Goal: Find specific page/section: Find specific page/section

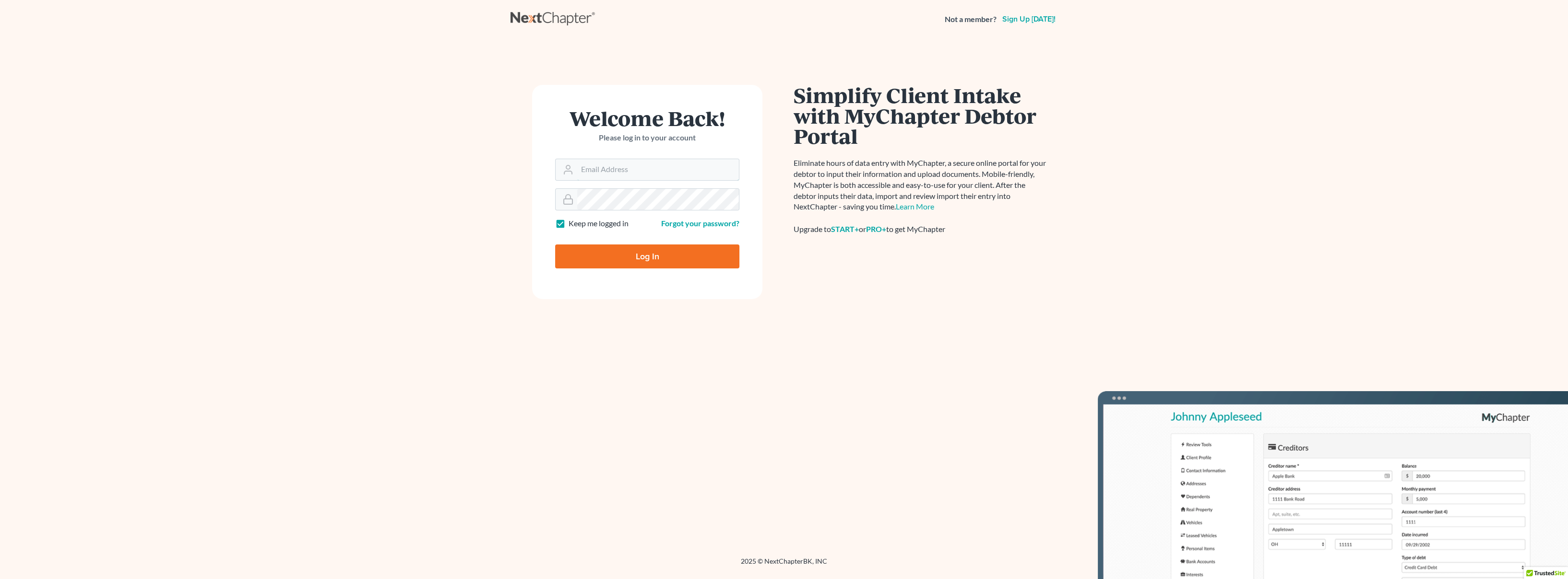
type input "[EMAIL_ADDRESS][DOMAIN_NAME]"
click at [667, 252] on input "Log In" at bounding box center [647, 256] width 184 height 24
type input "Thinking..."
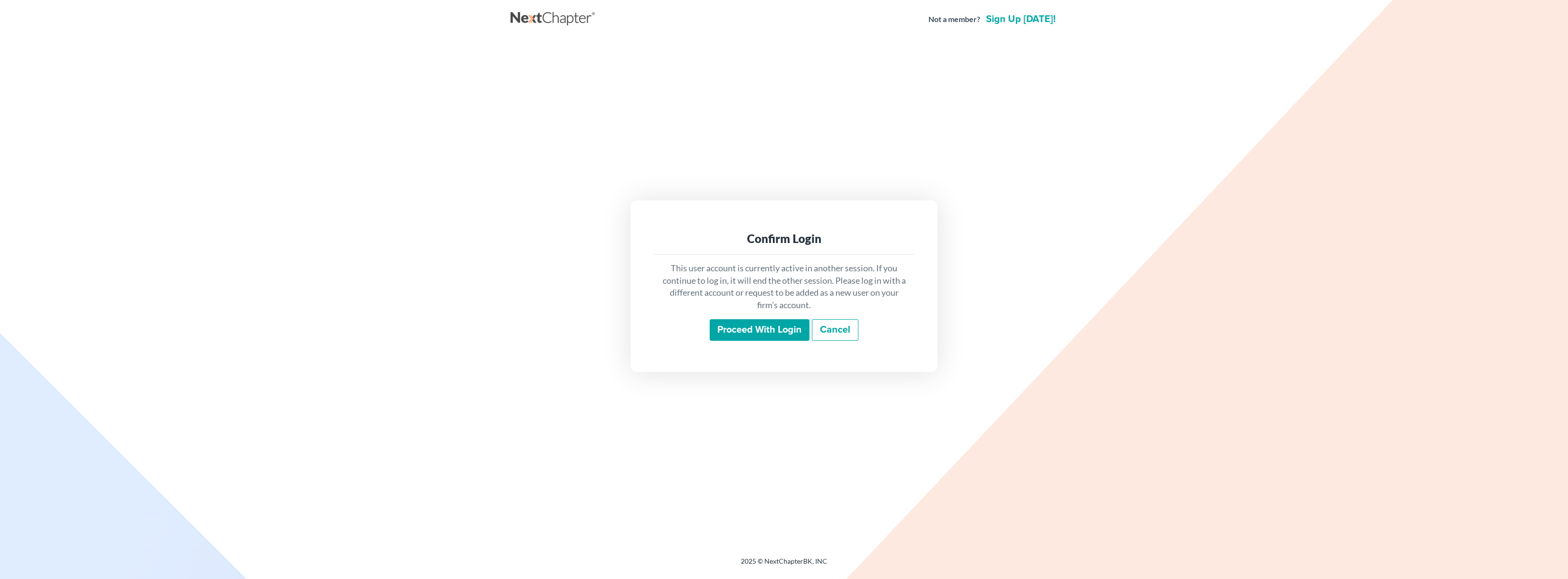
click at [749, 331] on input "Proceed with login" at bounding box center [760, 330] width 100 height 22
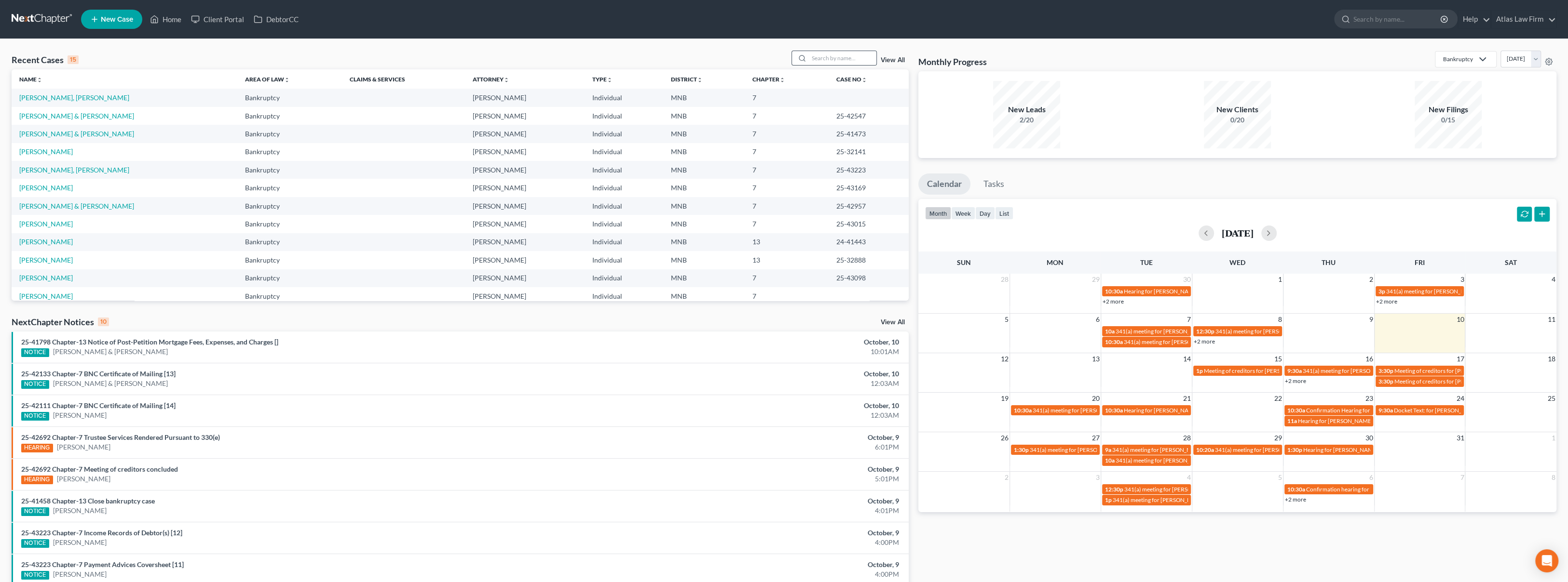
click at [839, 65] on div at bounding box center [834, 58] width 86 height 15
click at [839, 59] on input "search" at bounding box center [842, 58] width 67 height 14
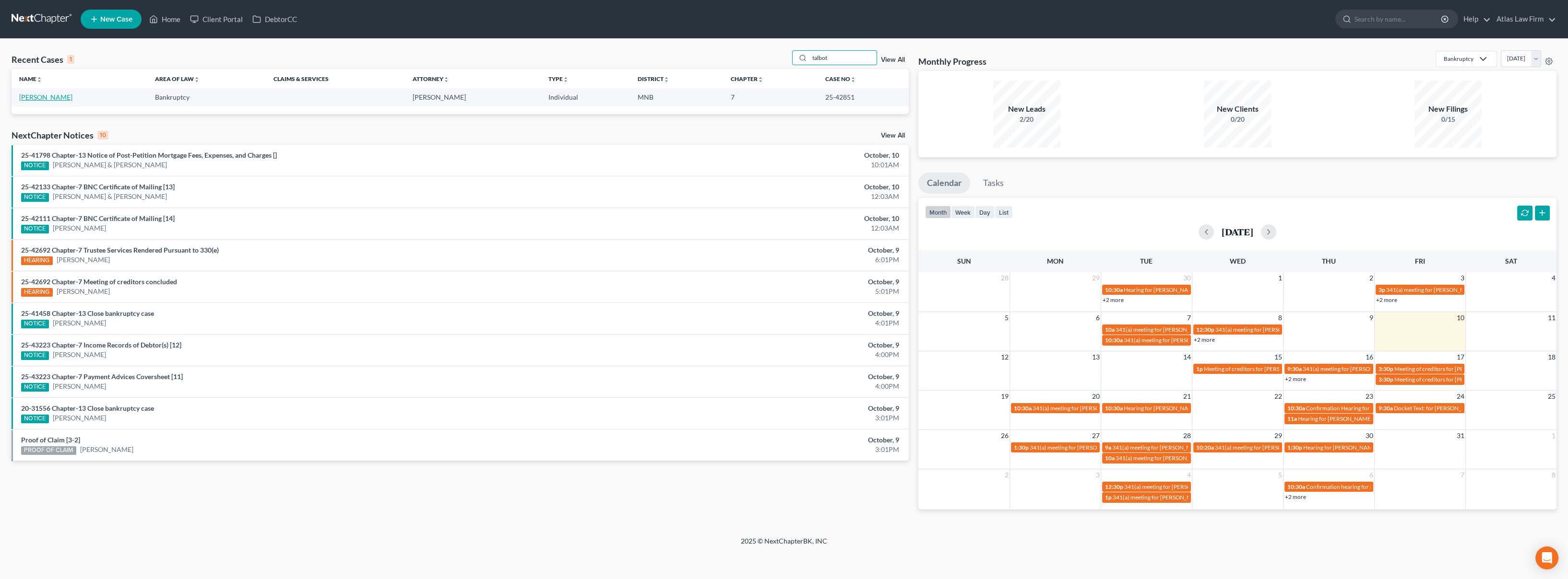
type input "talbot"
click at [50, 99] on link "[PERSON_NAME]" at bounding box center [46, 97] width 53 height 8
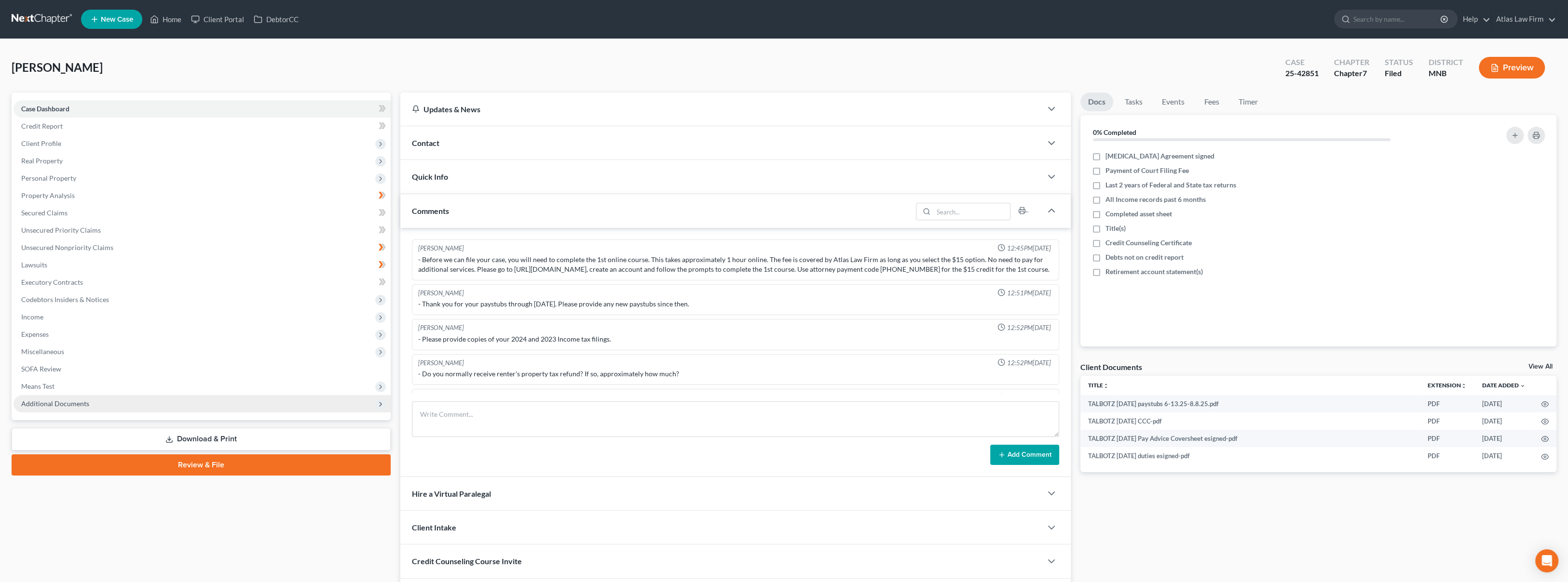
click at [87, 406] on span "Additional Documents" at bounding box center [202, 403] width 377 height 17
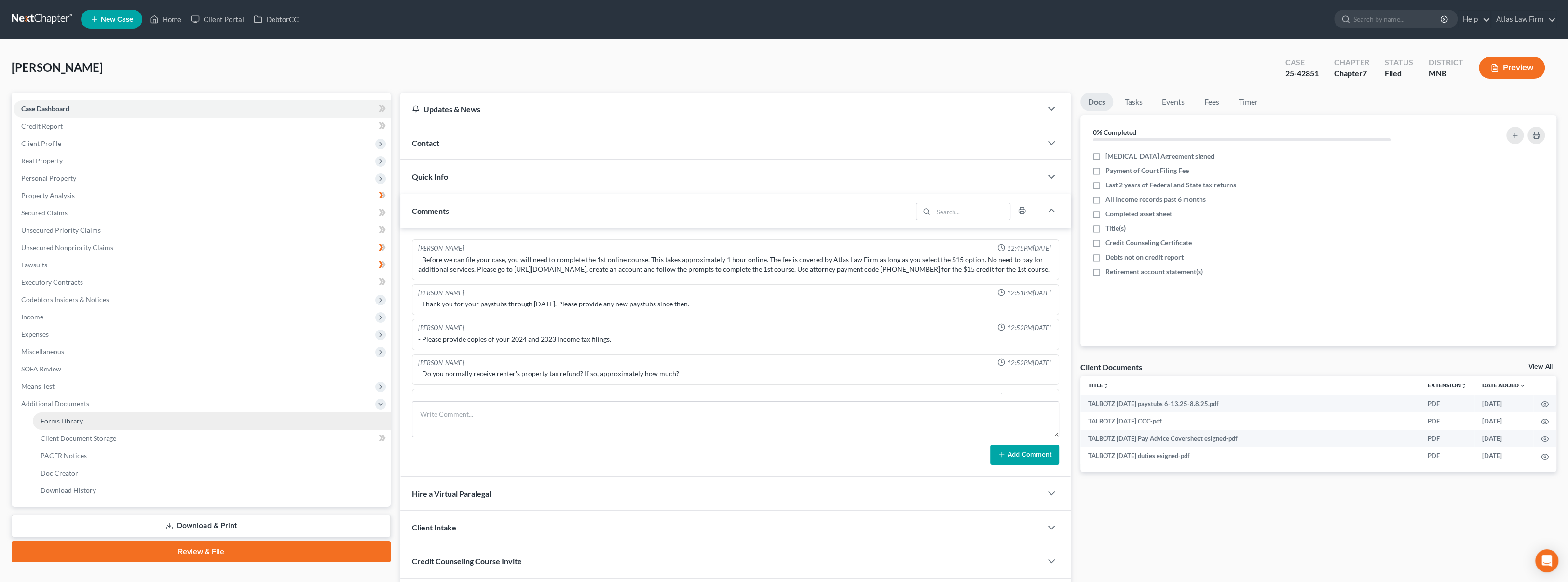
scroll to position [200, 0]
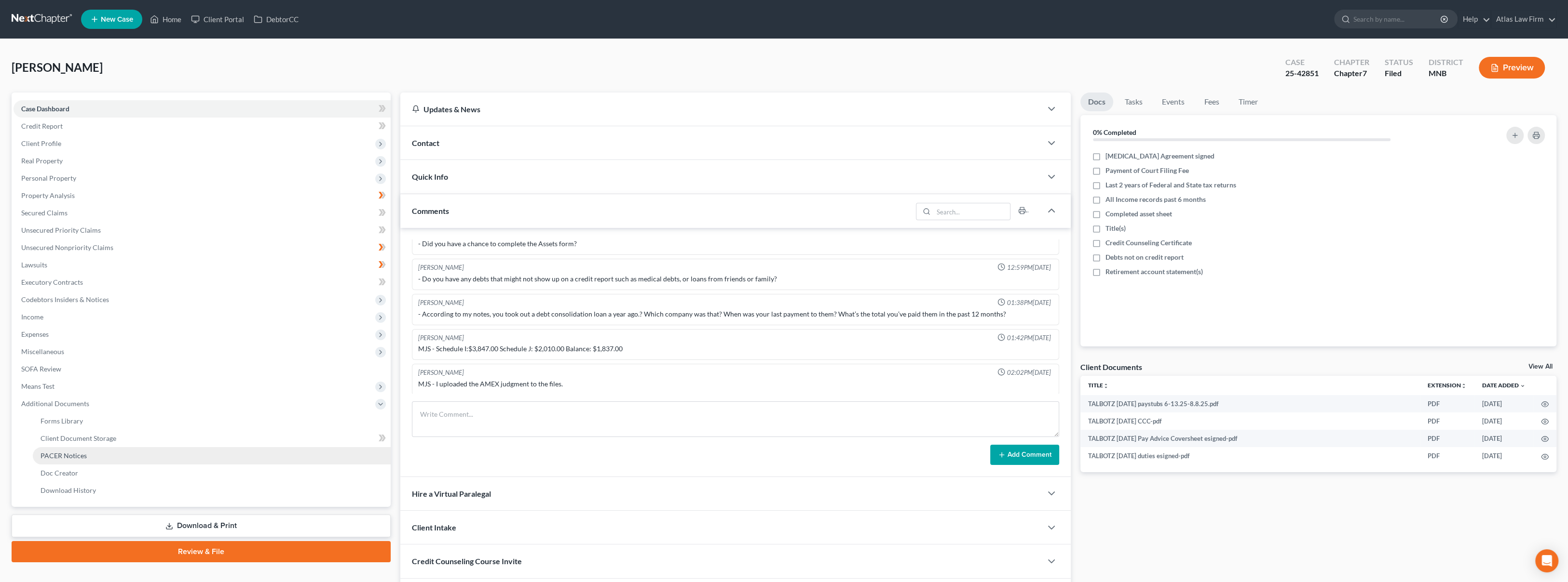
click at [86, 459] on link "PACER Notices" at bounding box center [212, 455] width 358 height 17
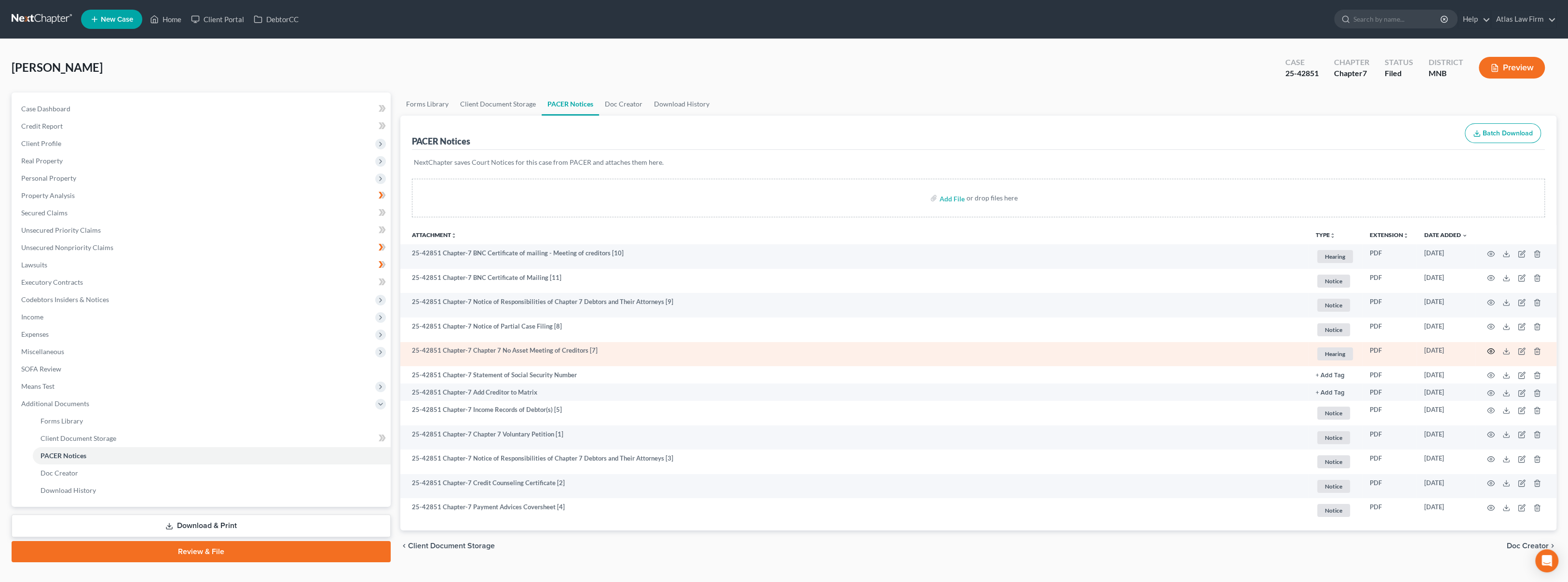
click at [1490, 351] on circle "button" at bounding box center [1490, 351] width 2 height 2
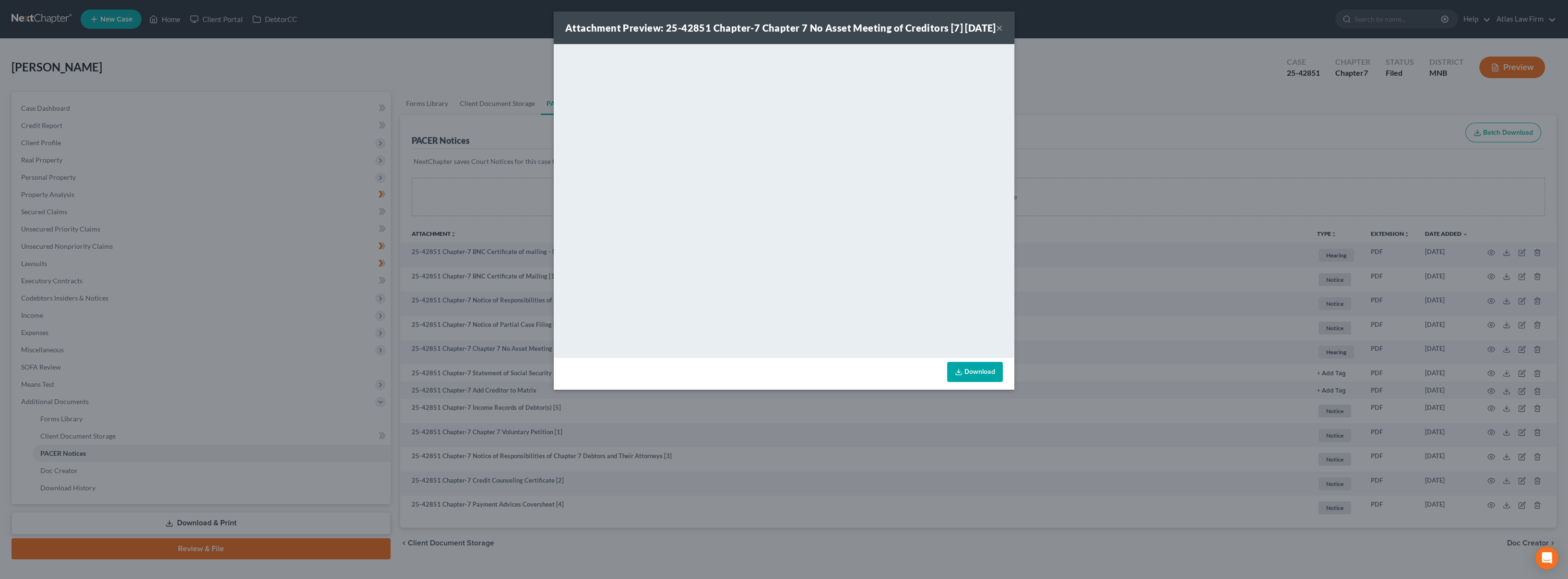
click at [999, 33] on button "×" at bounding box center [999, 27] width 7 height 12
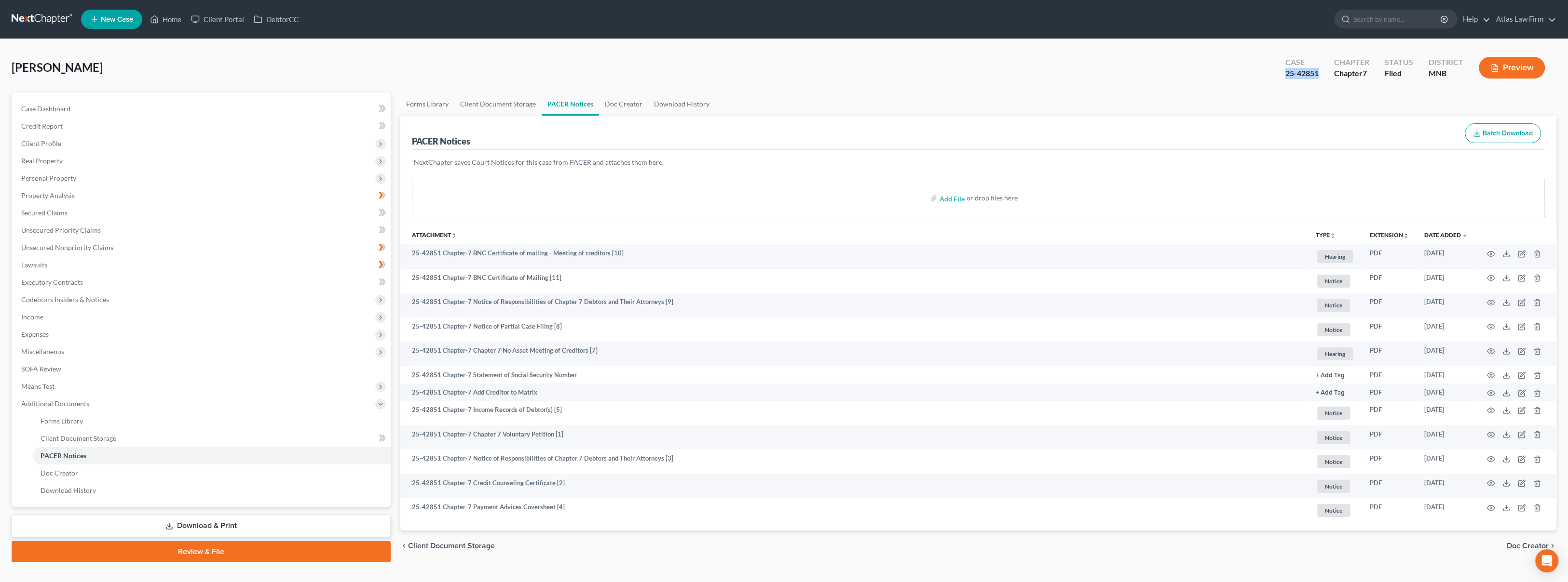
drag, startPoint x: 1319, startPoint y: 70, endPoint x: 1288, endPoint y: 73, distance: 31.1
click at [1288, 73] on div "25-42851" at bounding box center [1302, 73] width 33 height 11
copy div "25-42851"
click at [64, 22] on link at bounding box center [42, 19] width 62 height 17
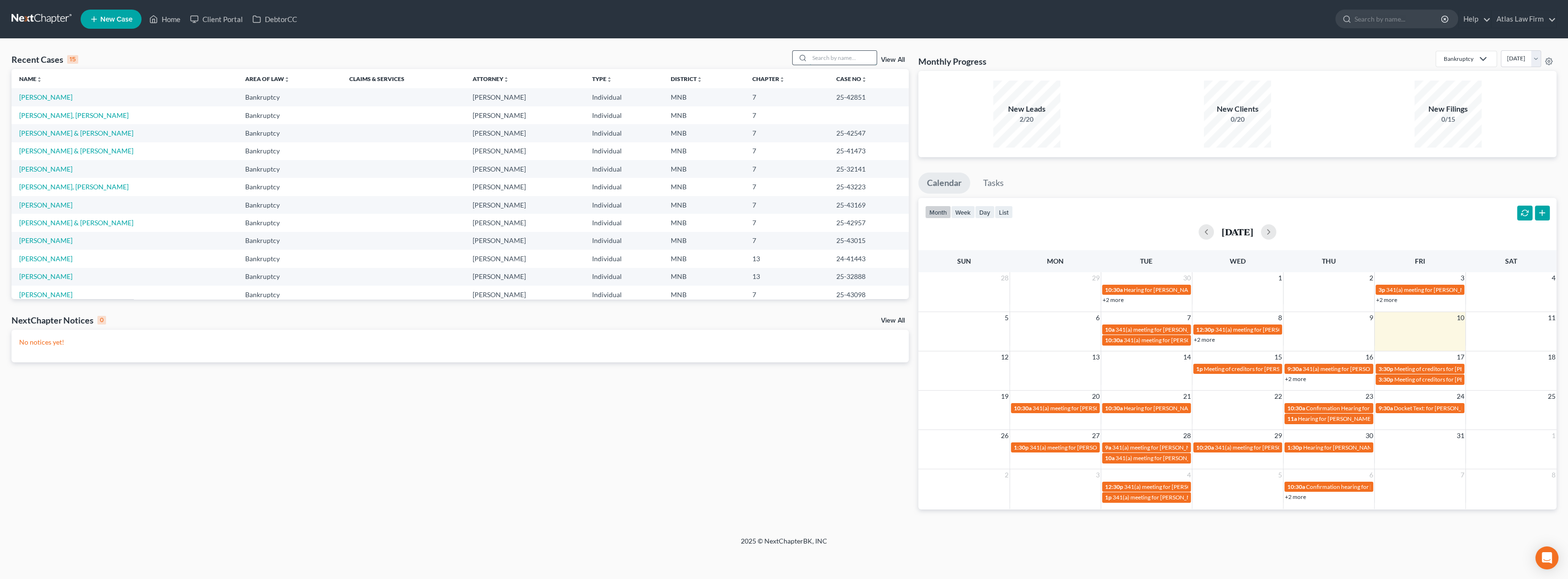
click at [817, 58] on input "search" at bounding box center [843, 58] width 67 height 14
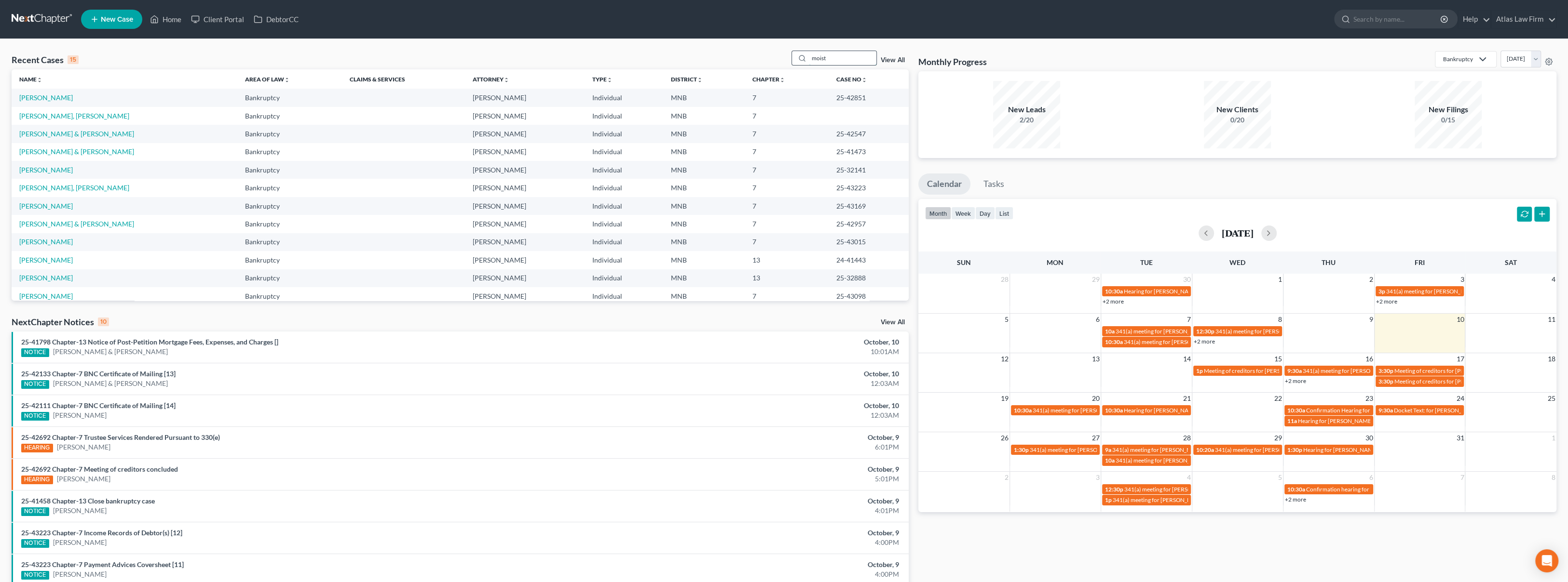
type input "moist"
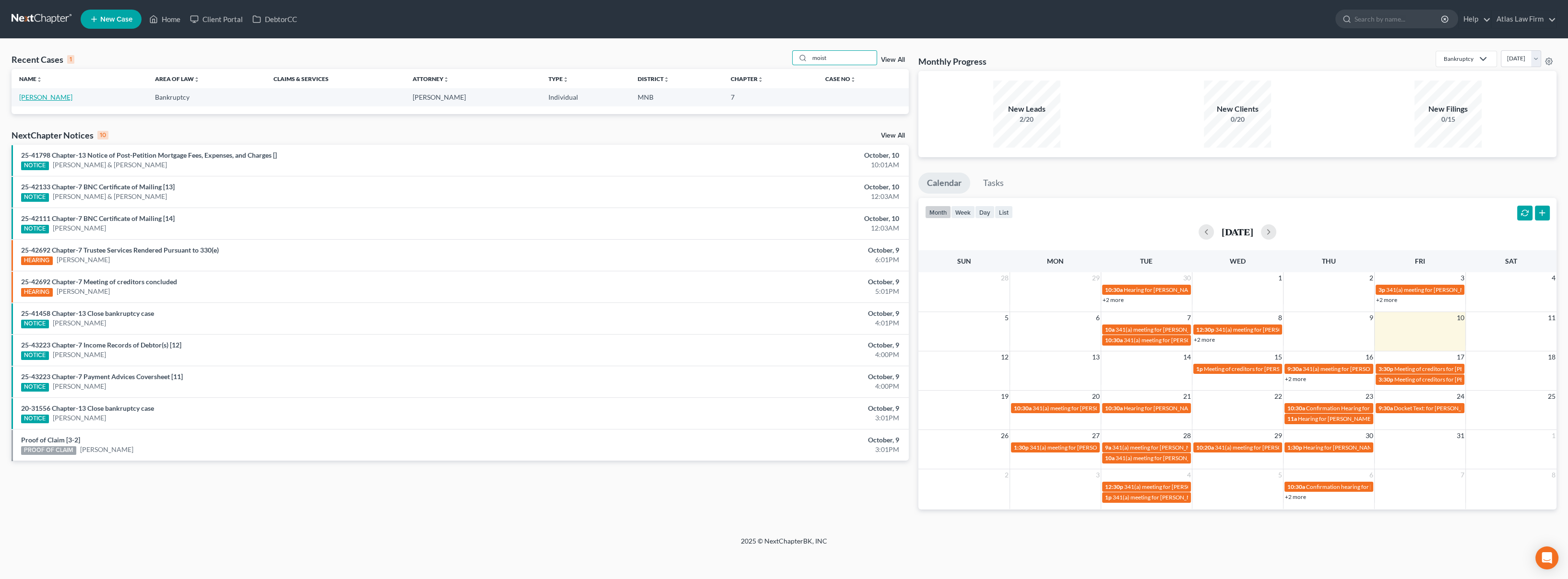
click at [33, 99] on link "Moist, Jenna" at bounding box center [46, 97] width 53 height 8
